Goal: Transaction & Acquisition: Obtain resource

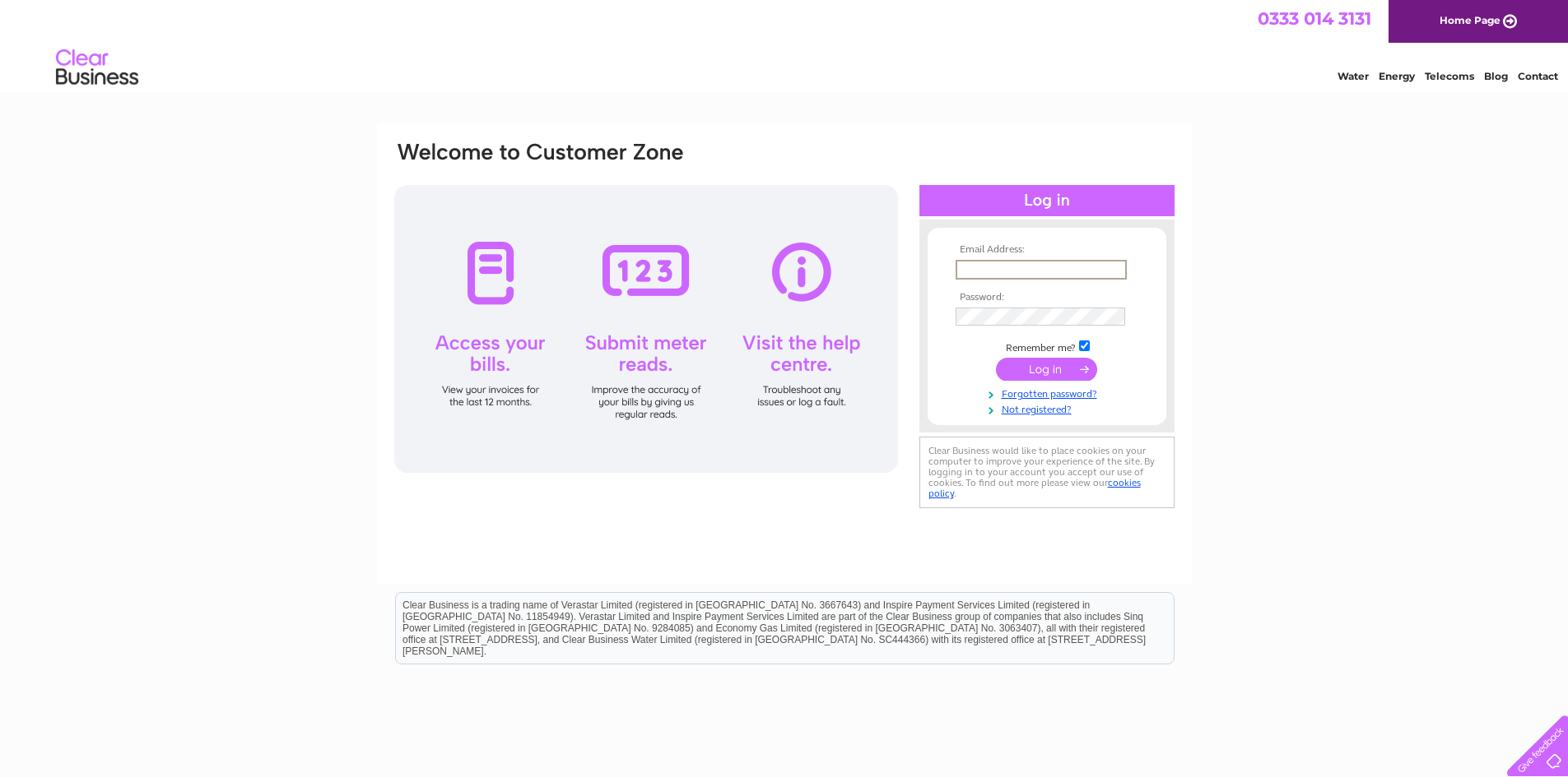
type input "helen@grayscourtyork.com"
click at [1344, 547] on div "Email Address: helen@grayscourtyork.com Password: Forgotten password?" at bounding box center [784, 494] width 1568 height 742
click at [1052, 373] on input "submit" at bounding box center [1046, 368] width 101 height 23
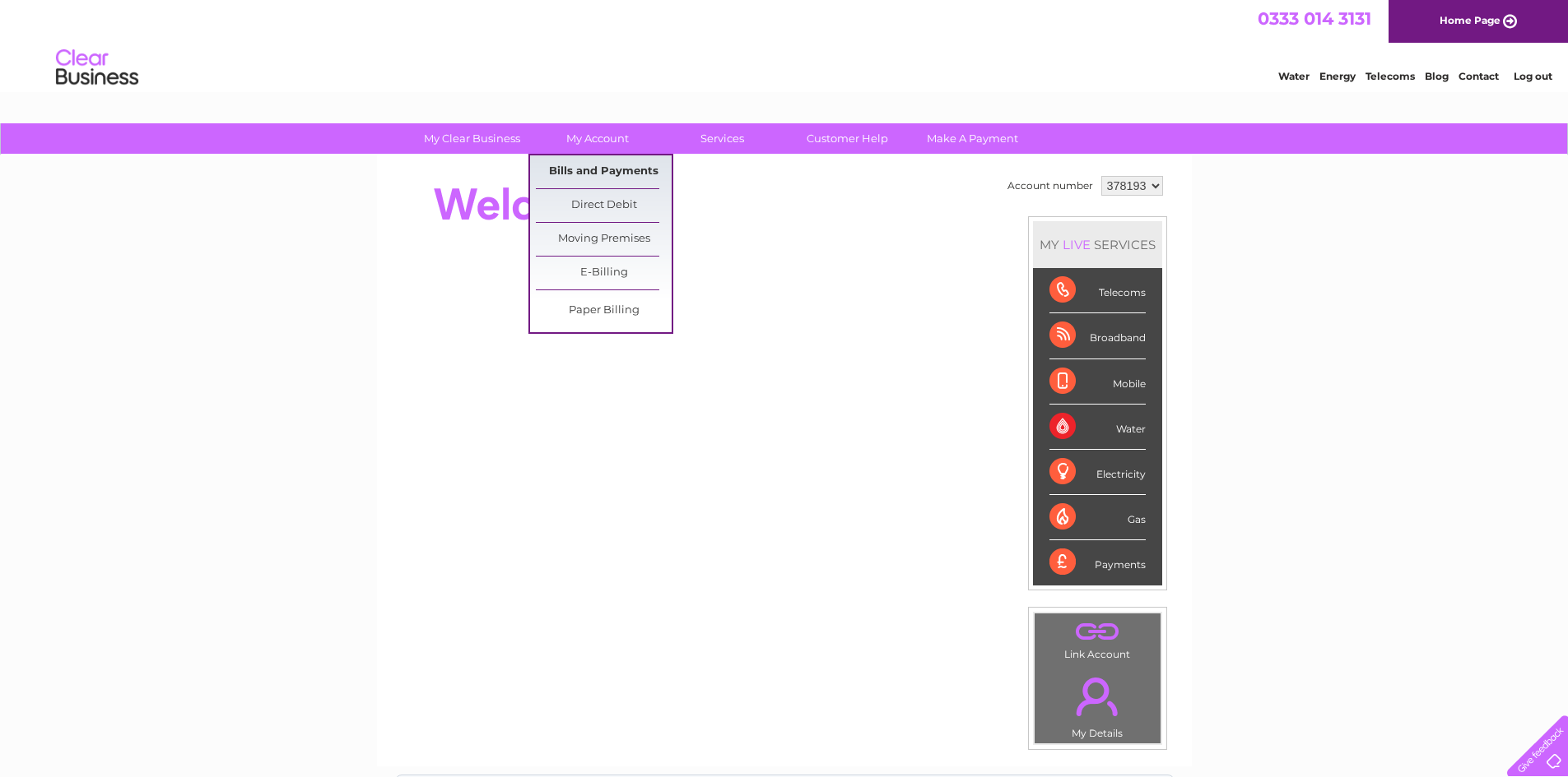
click at [599, 161] on link "Bills and Payments" at bounding box center [603, 171] width 136 height 33
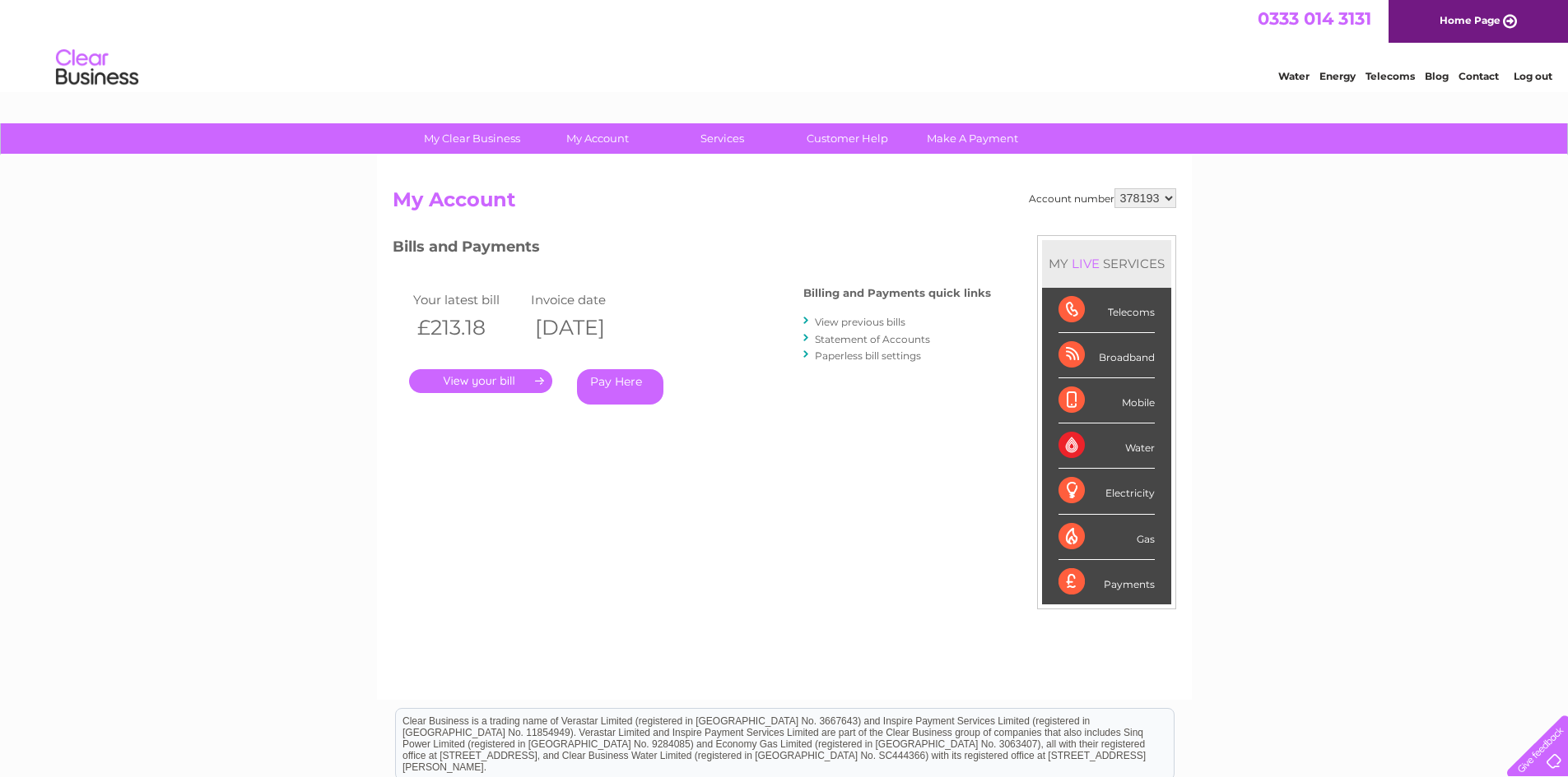
click at [499, 381] on link "." at bounding box center [481, 381] width 143 height 23
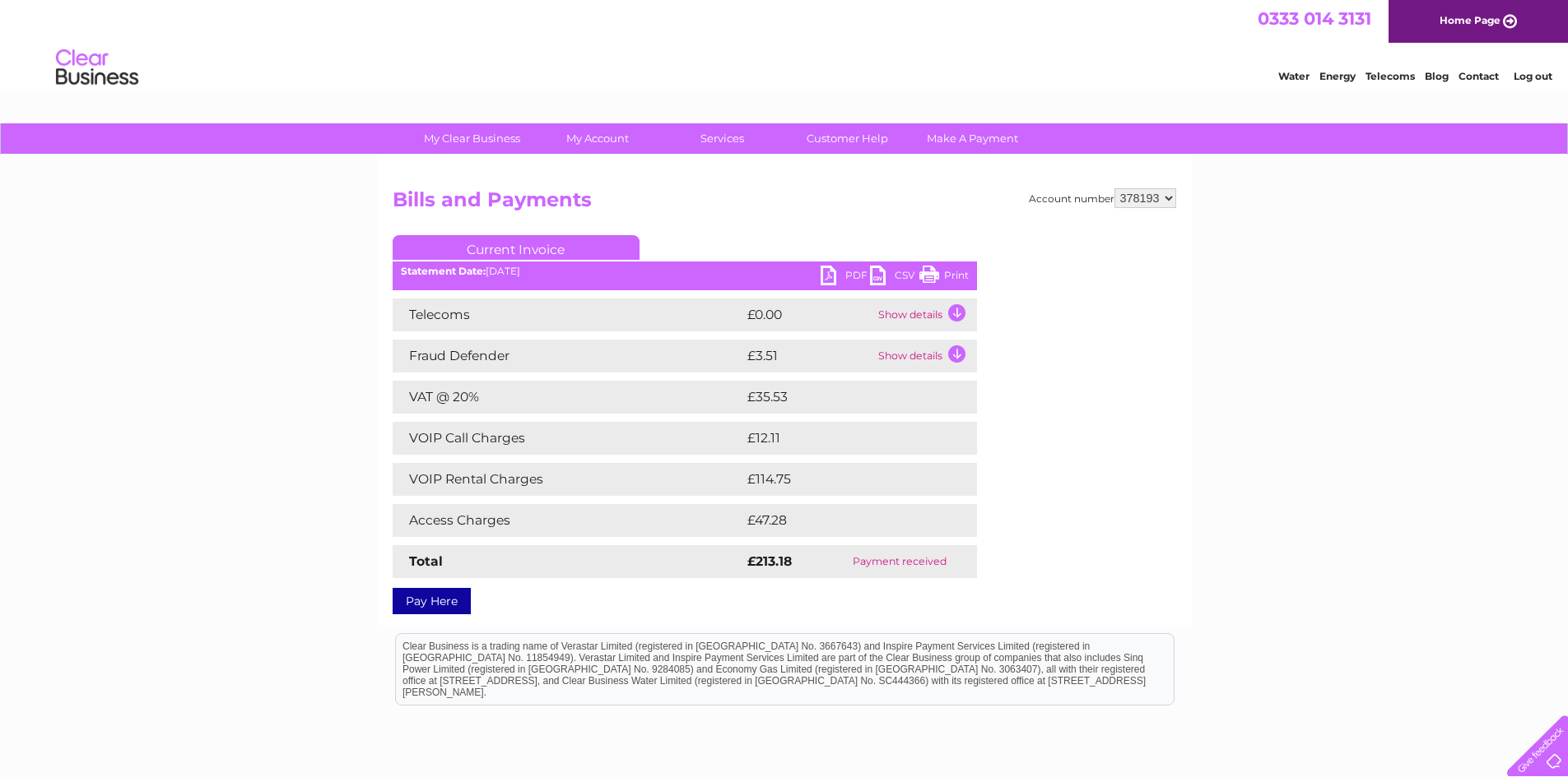
click at [825, 271] on link "PDF" at bounding box center [845, 277] width 50 height 23
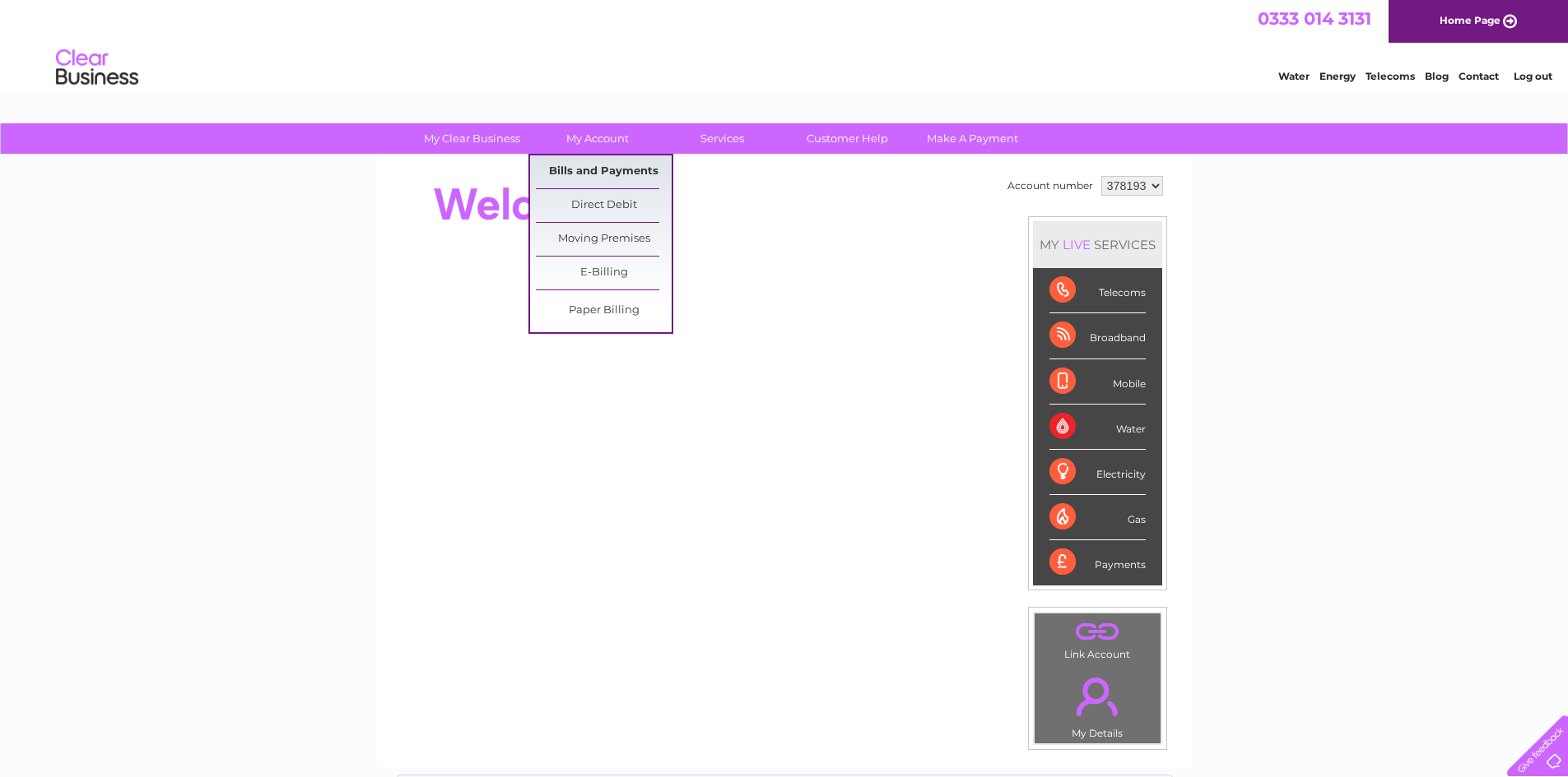
click at [605, 164] on link "Bills and Payments" at bounding box center [603, 171] width 136 height 33
click at [597, 169] on link "Bills and Payments" at bounding box center [603, 171] width 136 height 33
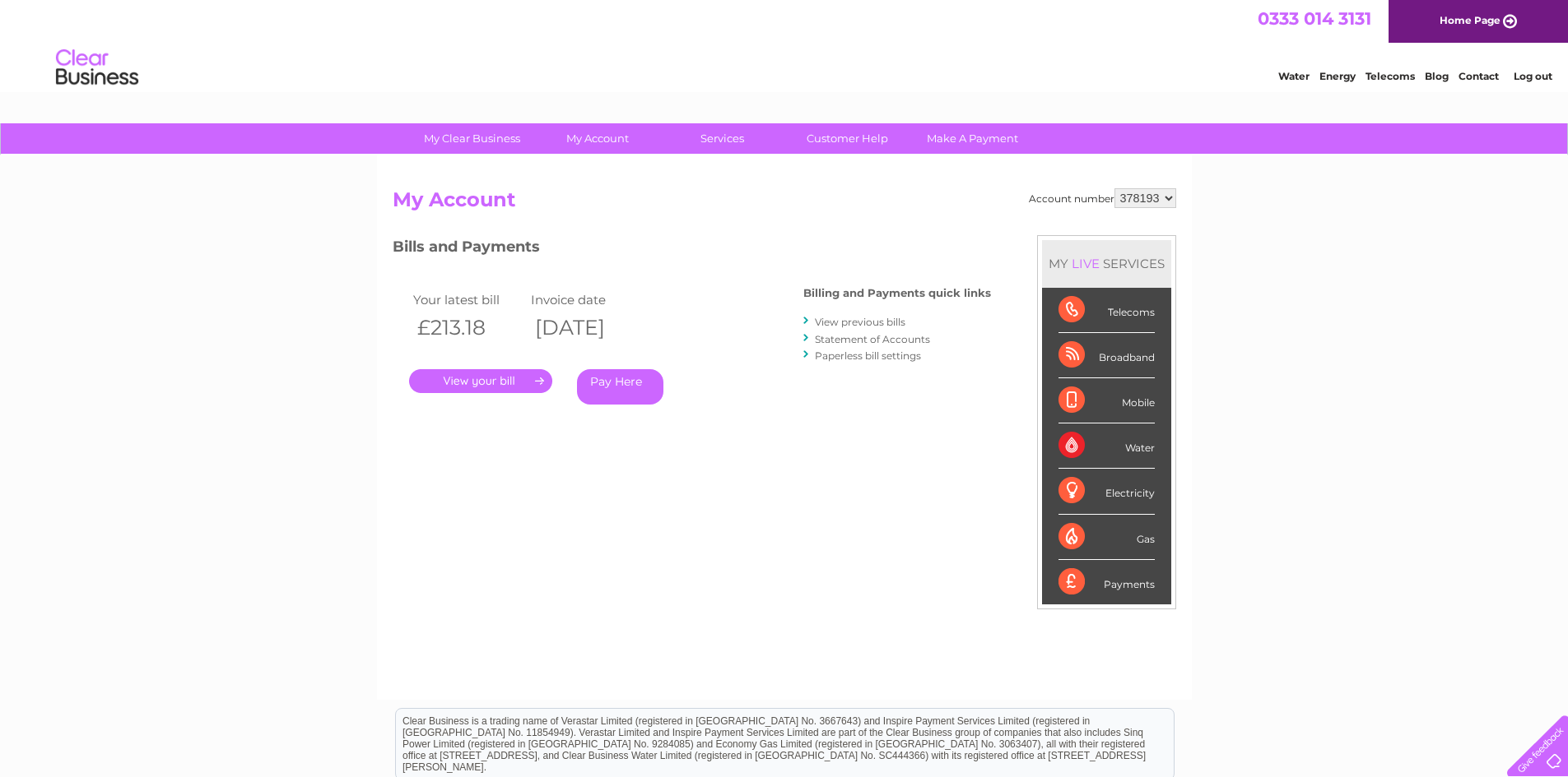
click at [854, 320] on link "View previous bills" at bounding box center [860, 321] width 91 height 12
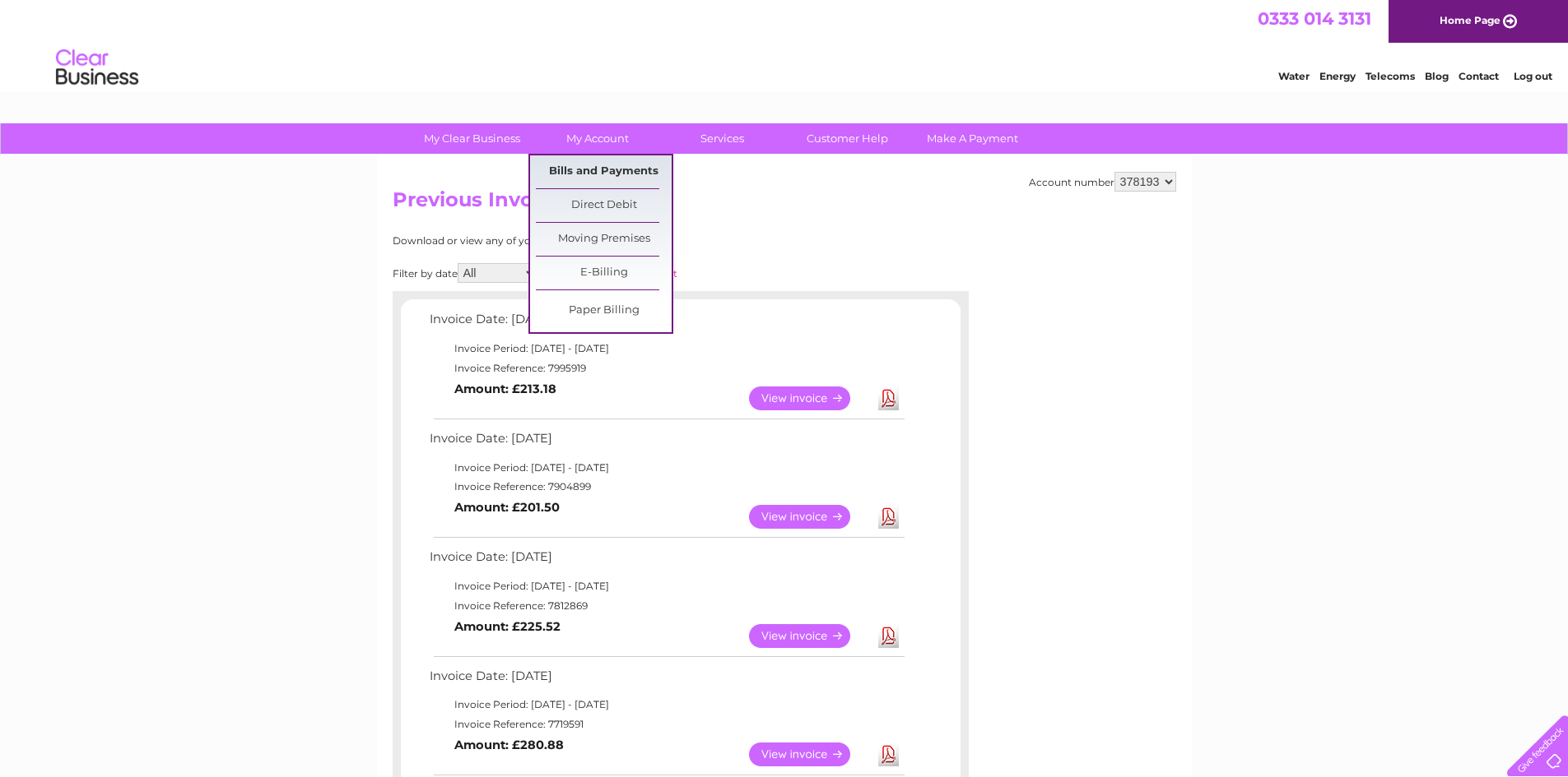
click at [607, 167] on link "Bills and Payments" at bounding box center [603, 171] width 136 height 33
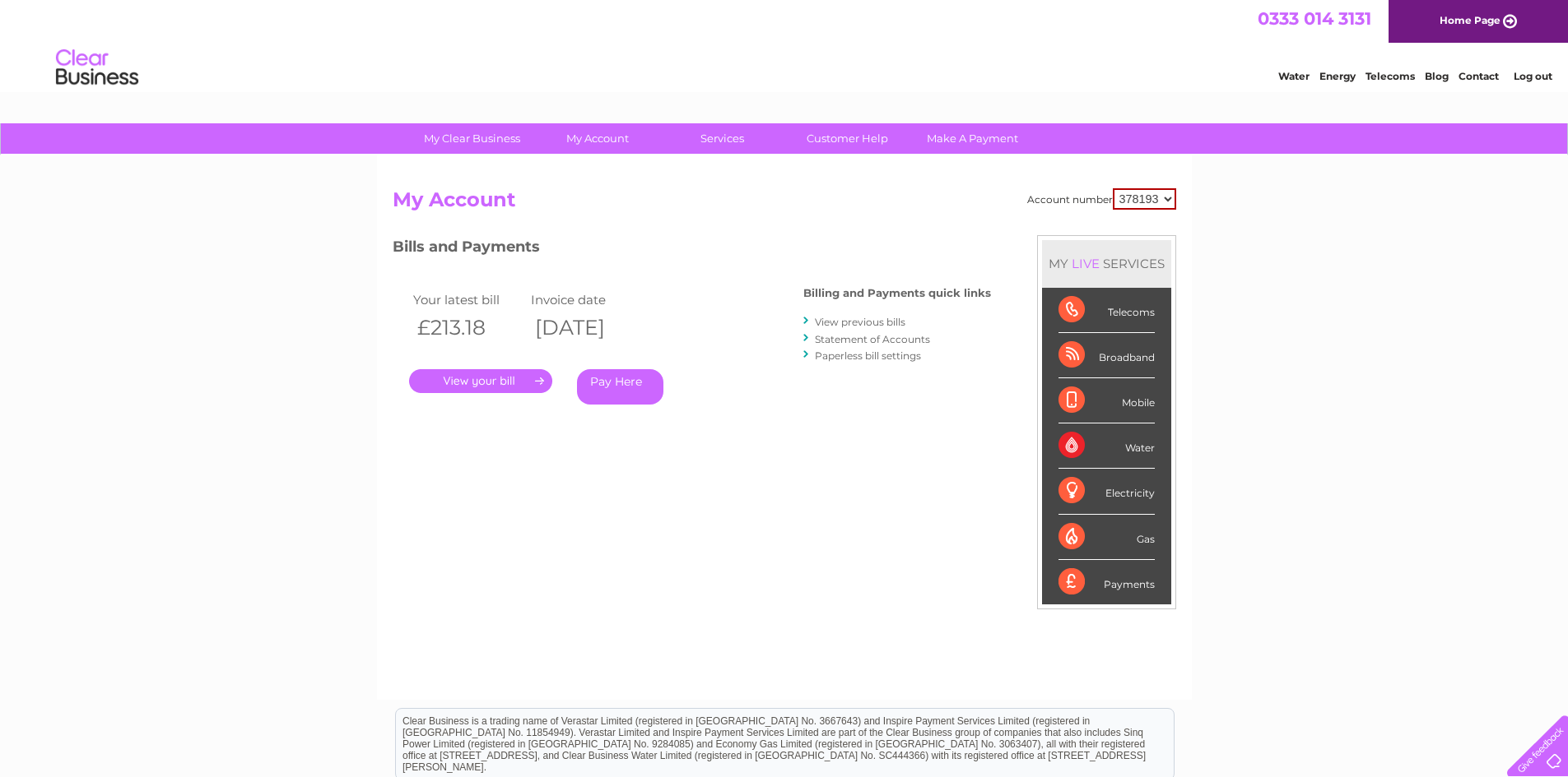
click at [845, 340] on link "Statement of Accounts" at bounding box center [872, 339] width 115 height 12
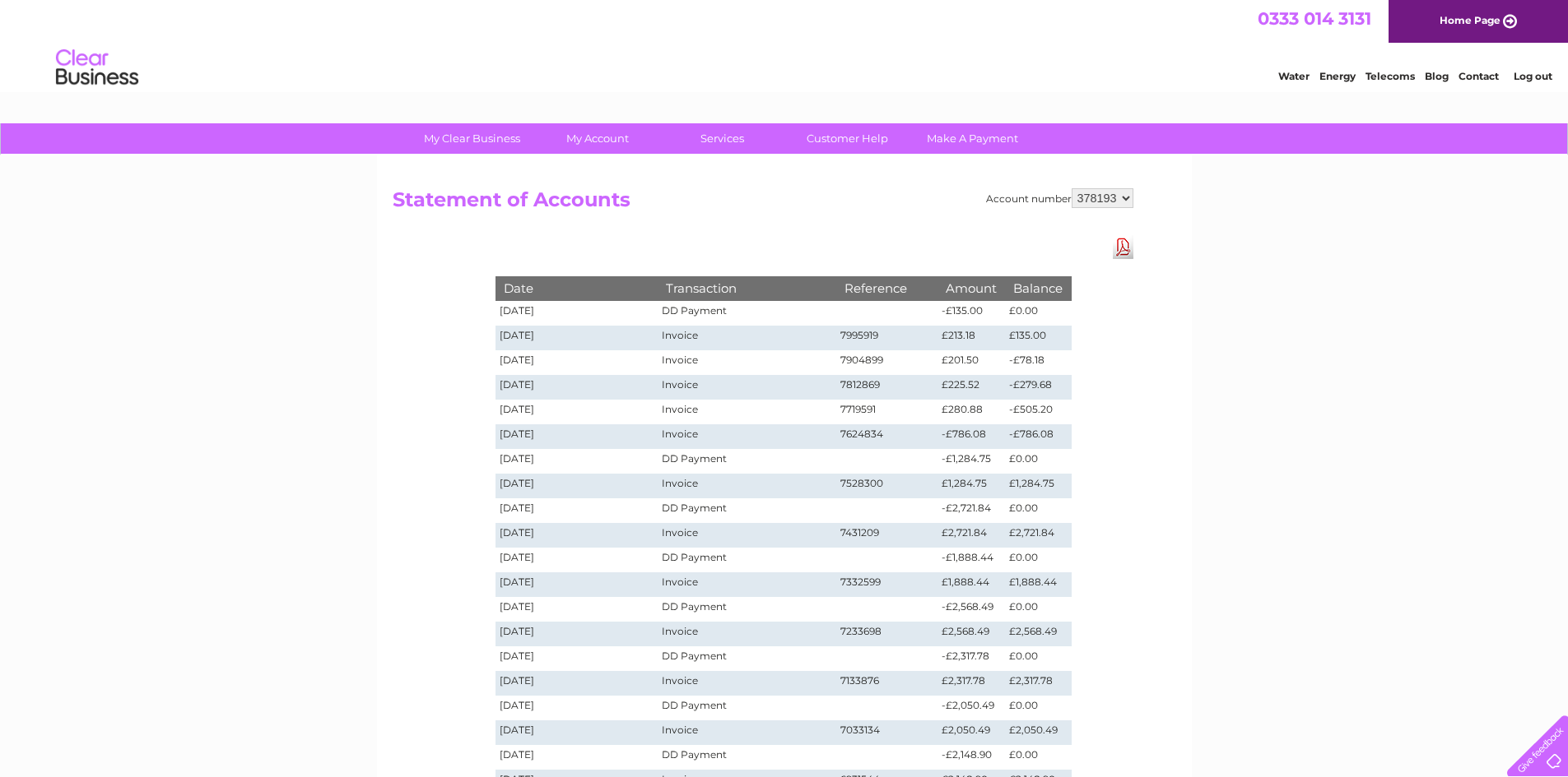
click at [533, 309] on td "[DATE]" at bounding box center [577, 314] width 163 height 24
click at [1121, 239] on link "Download Pdf" at bounding box center [1123, 246] width 21 height 23
